Goal: Task Accomplishment & Management: Complete application form

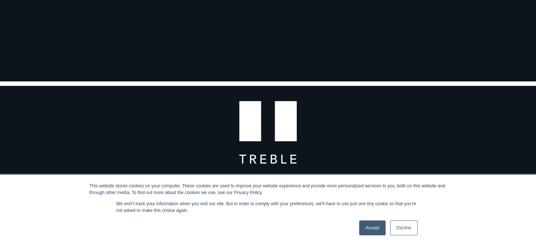
click at [405, 228] on link "Decline" at bounding box center [404, 228] width 28 height 15
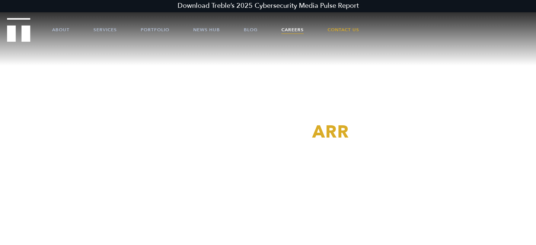
click at [286, 32] on link "Careers" at bounding box center [292, 30] width 22 height 22
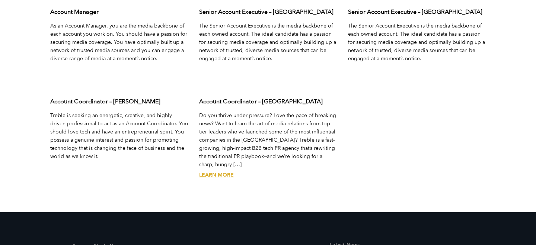
scroll to position [2515, 0]
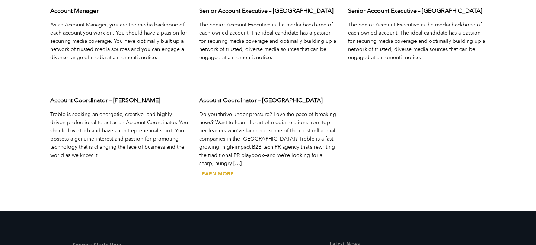
click at [228, 170] on link "Learn More" at bounding box center [216, 173] width 35 height 7
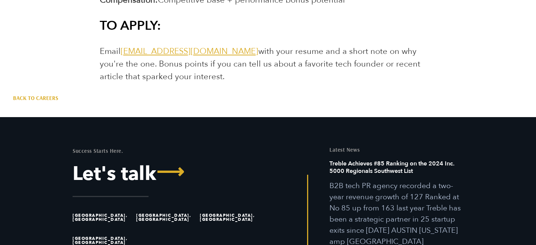
scroll to position [1524, 0]
